Goal: Transaction & Acquisition: Subscribe to service/newsletter

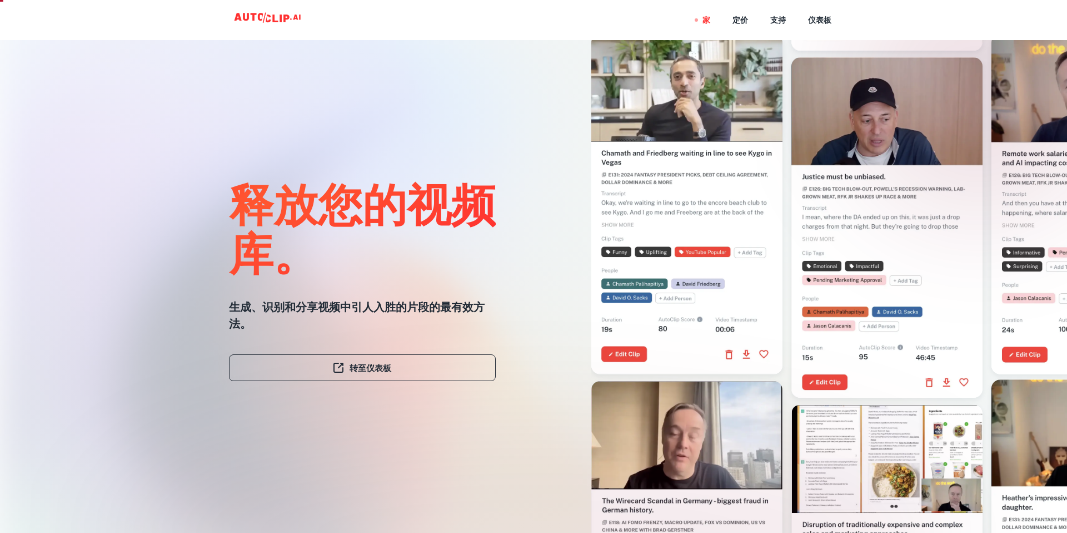
scroll to position [419, 0]
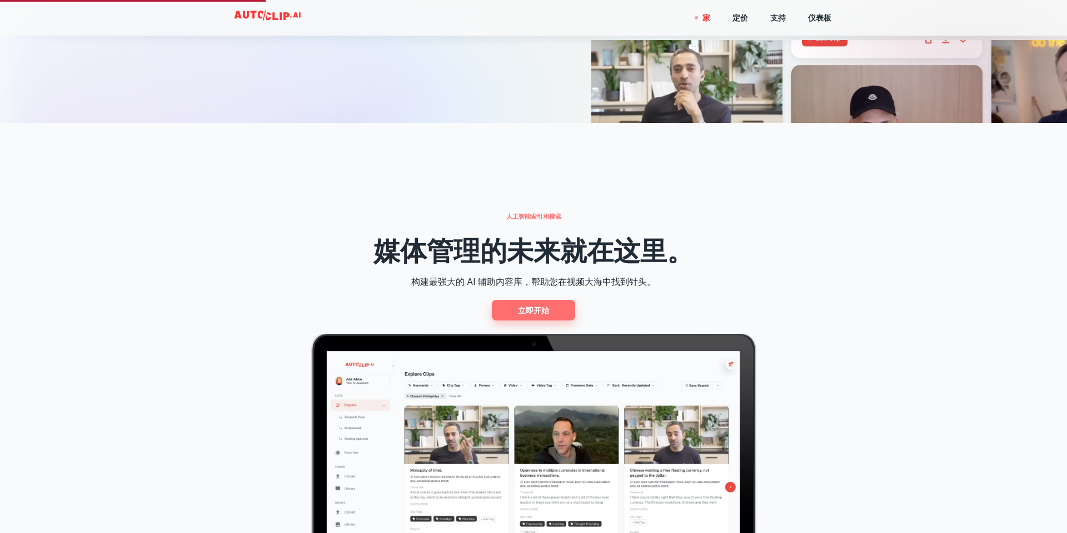
click at [533, 308] on font "立即开始" at bounding box center [533, 310] width 31 height 9
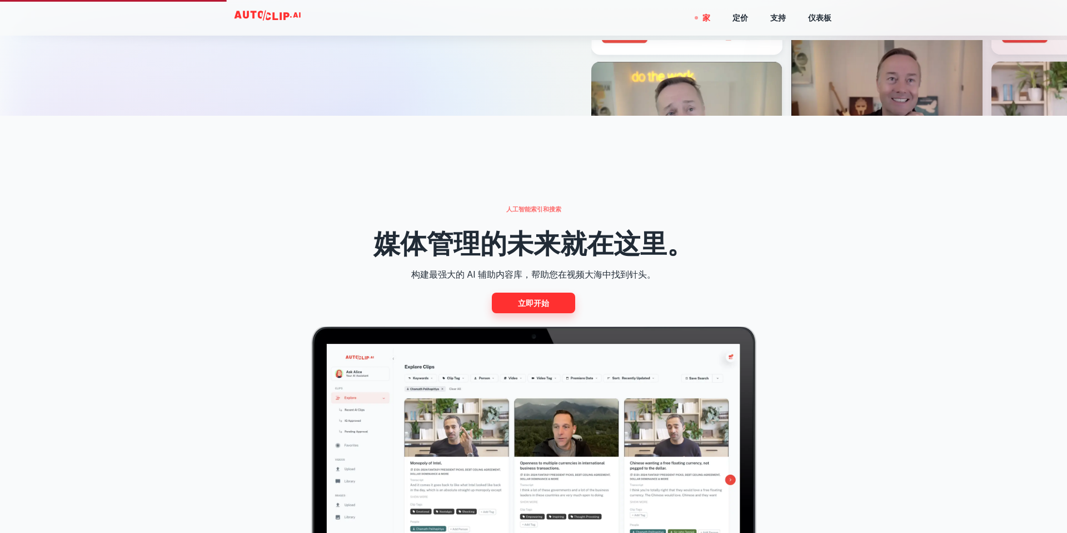
scroll to position [422, 0]
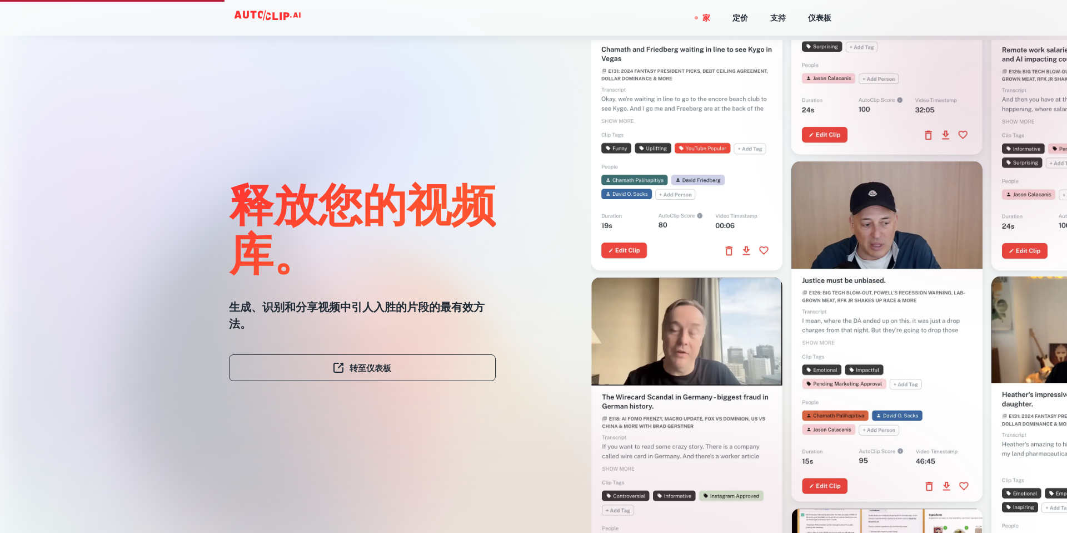
scroll to position [422, 0]
